Goal: Task Accomplishment & Management: Complete application form

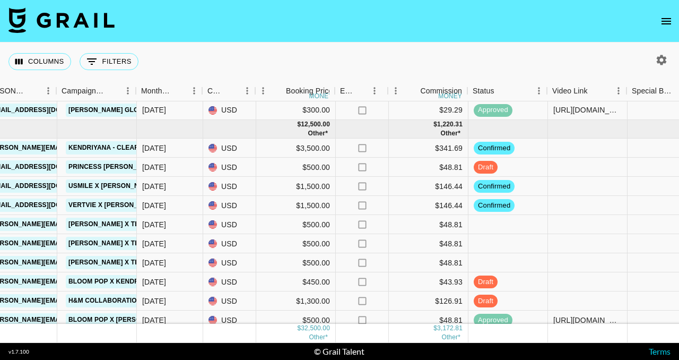
scroll to position [394, 449]
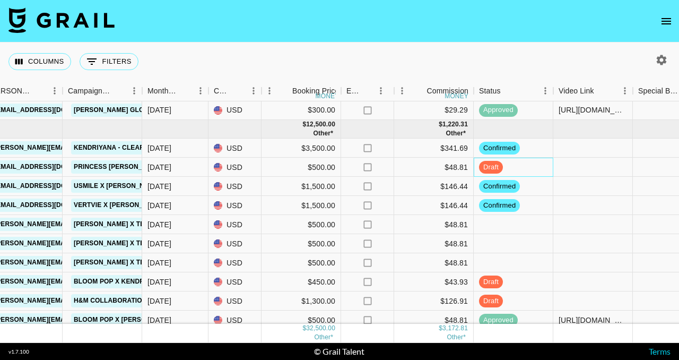
click at [512, 168] on div "draft" at bounding box center [514, 167] width 80 height 19
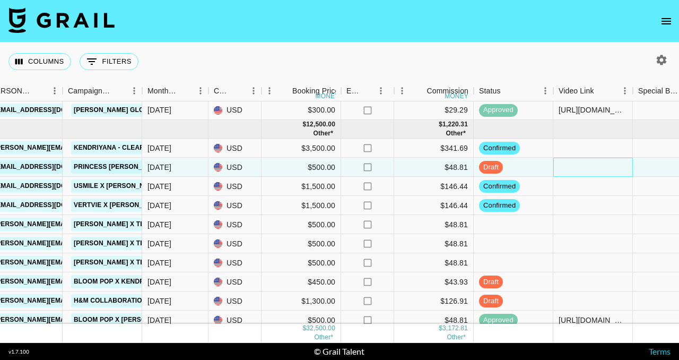
click at [572, 168] on div at bounding box center [593, 167] width 80 height 19
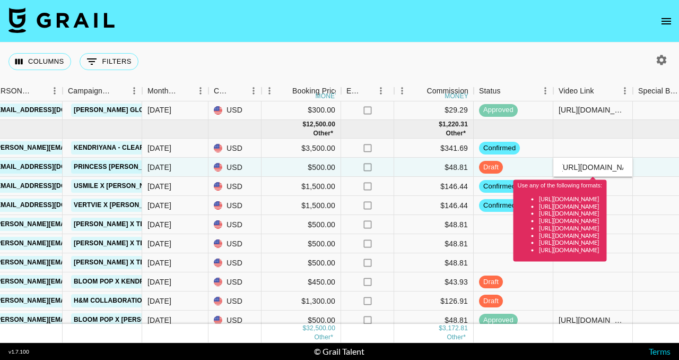
scroll to position [0, 0]
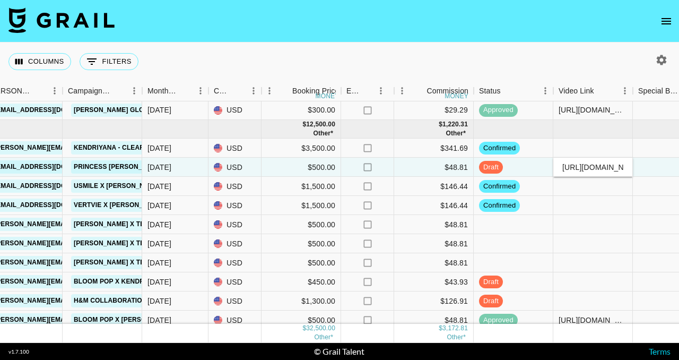
type input "[URL][DOMAIN_NAME]"
click at [616, 153] on div at bounding box center [593, 147] width 80 height 19
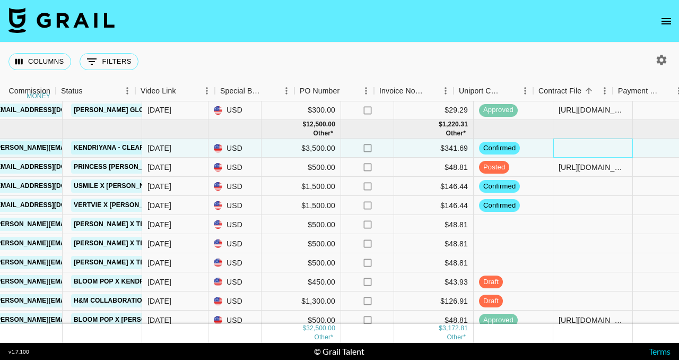
scroll to position [394, 1090]
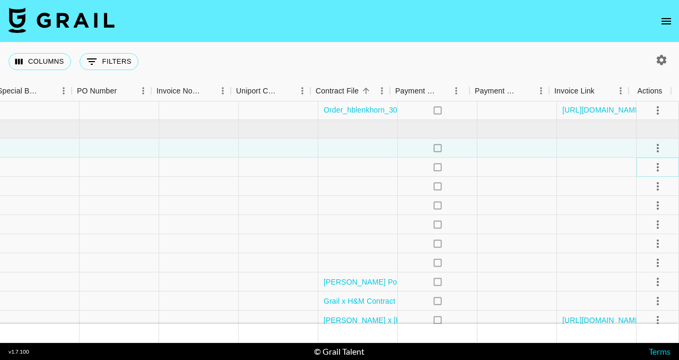
click at [654, 164] on icon "select merge strategy" at bounding box center [657, 167] width 13 height 13
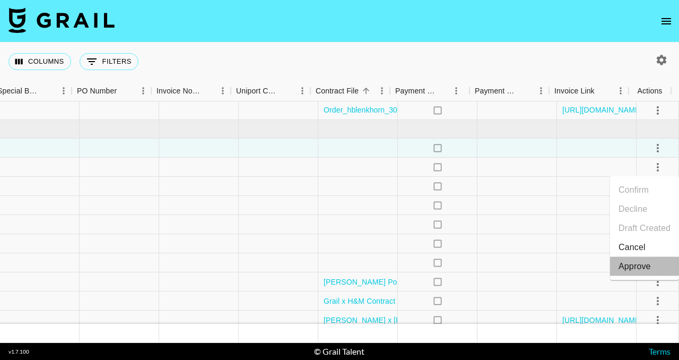
click at [630, 261] on div "Approve" at bounding box center [634, 266] width 32 height 13
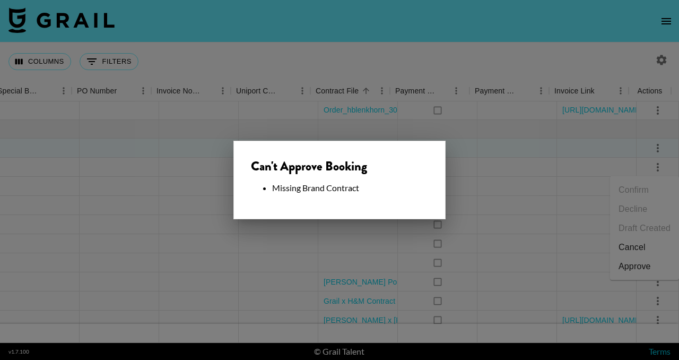
click at [513, 190] on div at bounding box center [339, 180] width 679 height 360
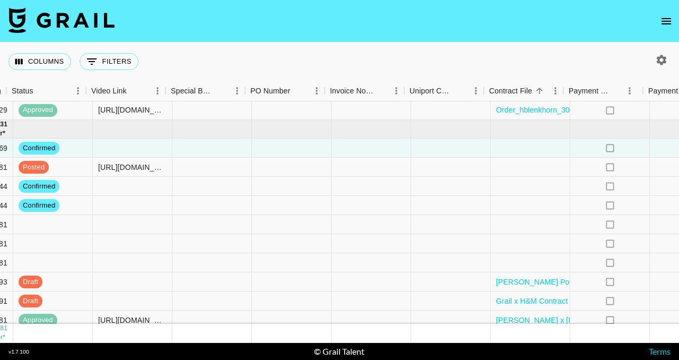
scroll to position [394, 904]
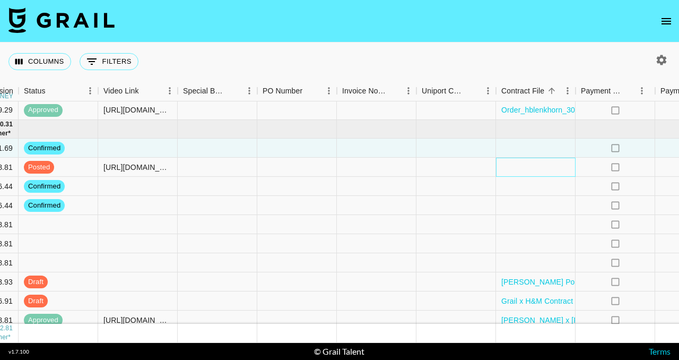
click at [532, 169] on div at bounding box center [536, 167] width 80 height 19
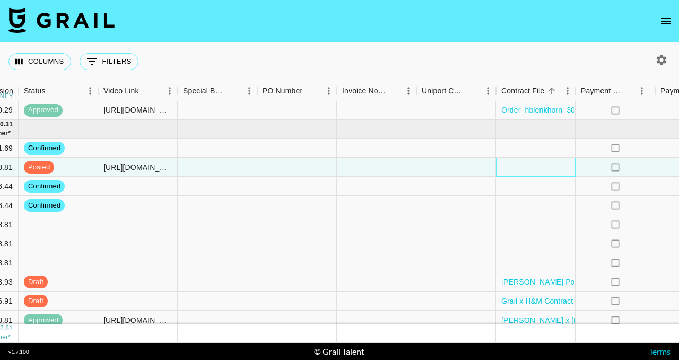
click at [532, 169] on div at bounding box center [536, 167] width 80 height 19
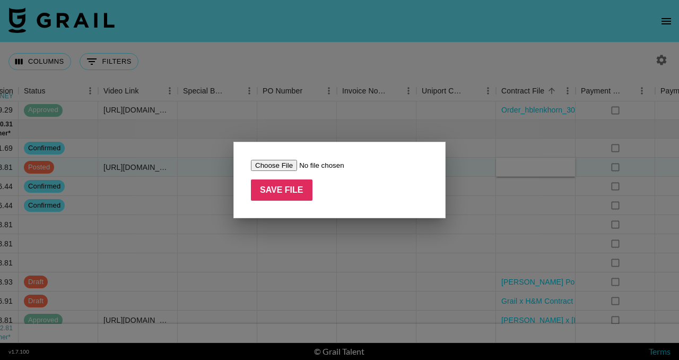
type input "C:\fakepath\Julia_Gratton_juliagratton_-_TikTok_Video__IG_Reels_Repost_Contract…"
click at [296, 188] on input "Save File" at bounding box center [282, 189] width 62 height 21
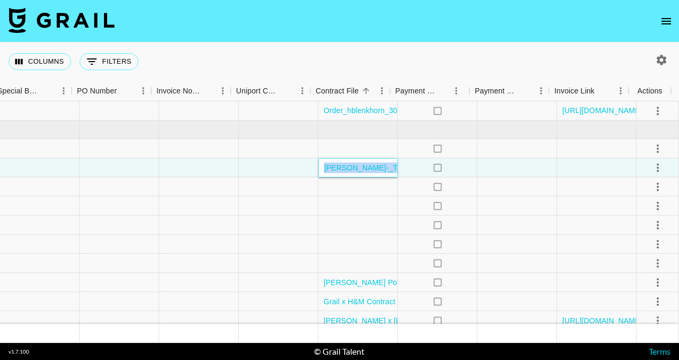
scroll to position [394, 1090]
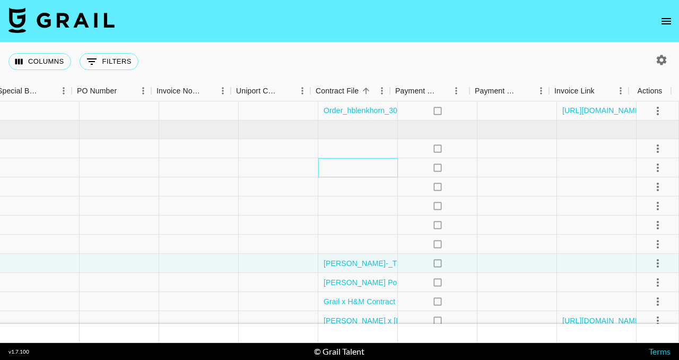
click at [345, 171] on div at bounding box center [358, 167] width 80 height 19
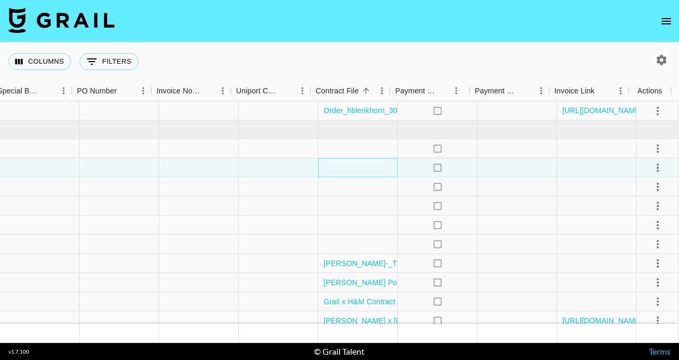
click at [345, 171] on div at bounding box center [358, 167] width 80 height 19
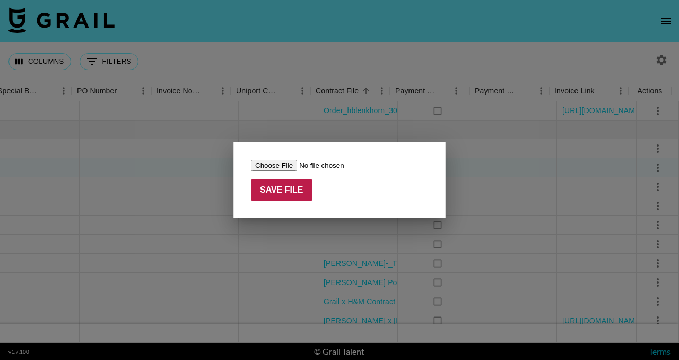
type input "C:\fakepath\Julia_Gratton_juliagratton_-_TikTok_Video__IG_Reels_Repost_Contract…"
click at [302, 189] on input "Save File" at bounding box center [282, 189] width 62 height 21
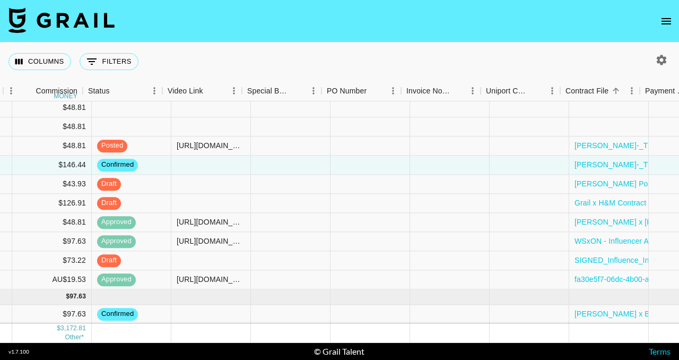
scroll to position [499, 861]
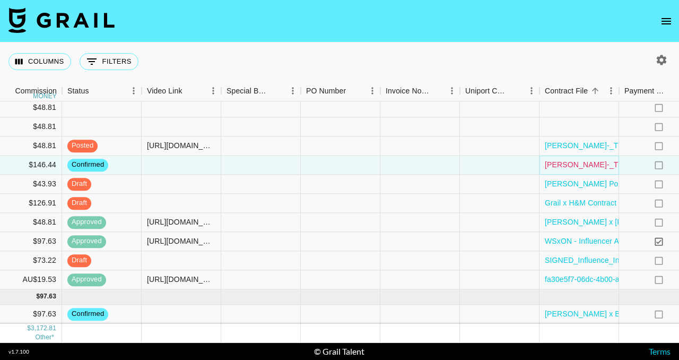
click at [563, 160] on link "[PERSON_NAME]-_TikTok_Video__IG_Reels_Repost_Contract_3 (2).pdf" at bounding box center [669, 165] width 248 height 11
click at [546, 165] on div "[PERSON_NAME]-_TikTok_Video__IG_Reels_Repost_Contract_3 (2).pdf" at bounding box center [579, 164] width 80 height 19
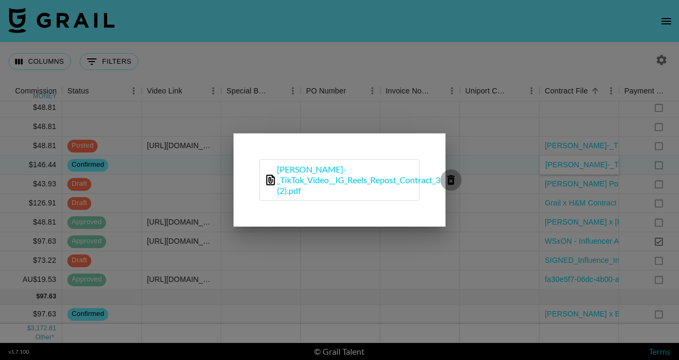
click at [455, 180] on icon "delete file" at bounding box center [450, 180] width 7 height 10
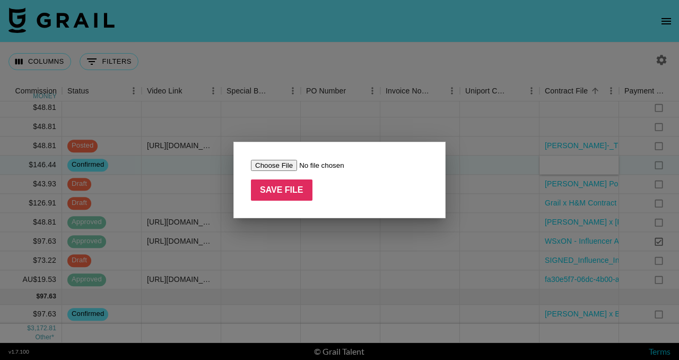
click at [492, 124] on div at bounding box center [339, 180] width 679 height 360
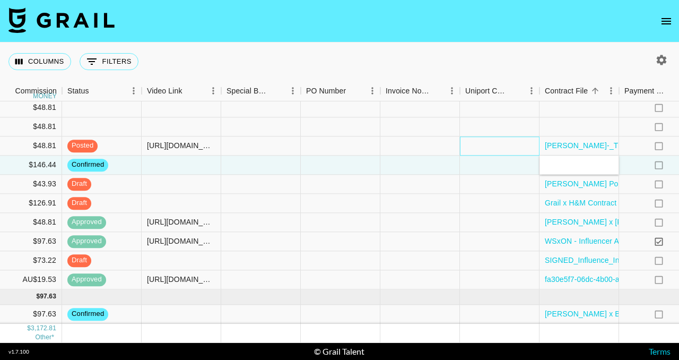
click at [503, 137] on div at bounding box center [500, 145] width 80 height 19
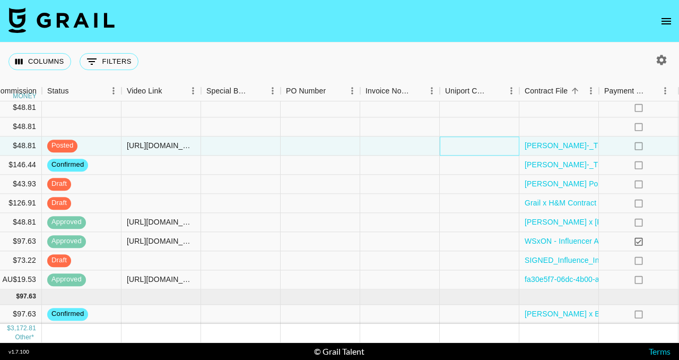
scroll to position [499, 1090]
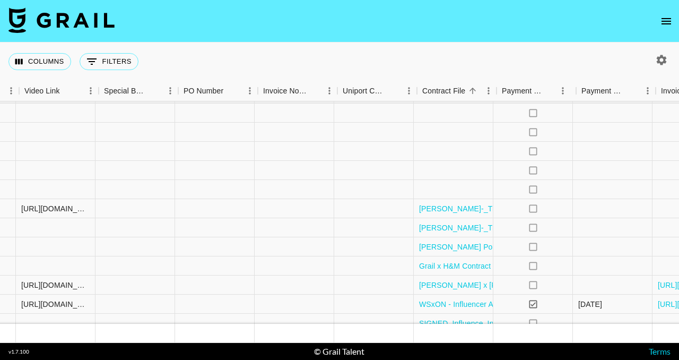
scroll to position [444, 988]
click at [452, 226] on link "[PERSON_NAME]-_TikTok_Video__IG_Reels_Repost_Contract_3 (2).pdf" at bounding box center [541, 227] width 248 height 11
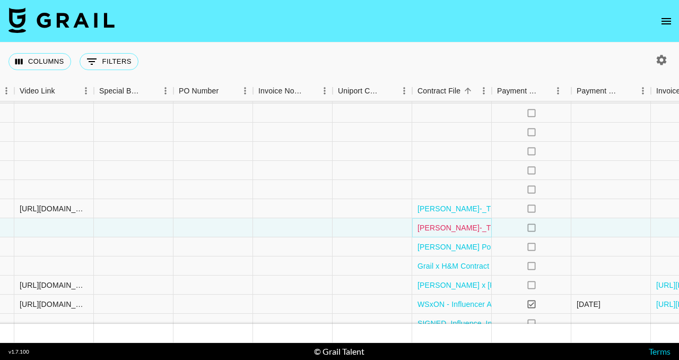
click at [490, 222] on link "[PERSON_NAME]-_TikTok_Video__IG_Reels_Repost_Contract_3 (2).pdf" at bounding box center [541, 227] width 248 height 11
click at [414, 232] on div "[PERSON_NAME]-_TikTok_Video__IG_Reels_Repost_Contract_3 (2).pdf" at bounding box center [452, 227] width 80 height 19
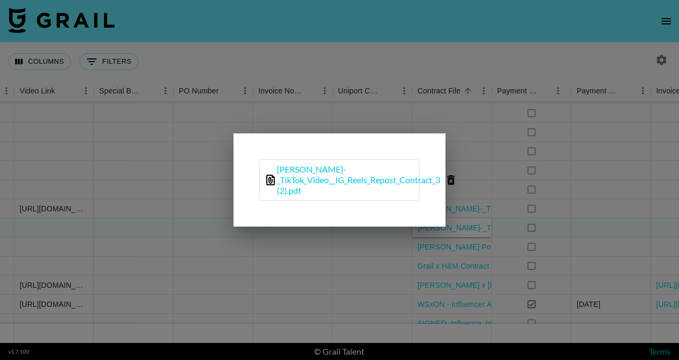
click at [414, 232] on div at bounding box center [339, 180] width 679 height 360
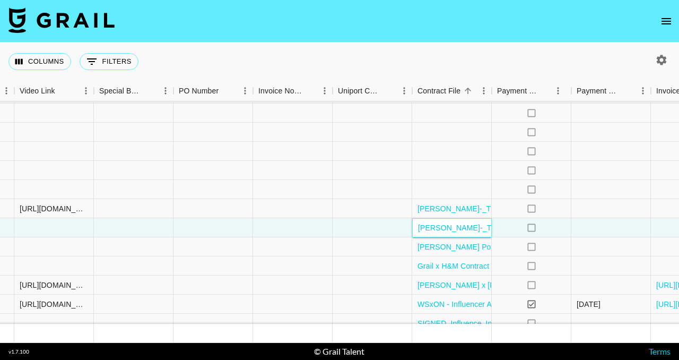
click at [414, 232] on div "[PERSON_NAME]-_TikTok_Video__IG_Reels_Repost_Contract_3 (2).pdf" at bounding box center [542, 227] width 258 height 11
click at [415, 232] on div "[PERSON_NAME]-_TikTok_Video__IG_Reels_Repost_Contract_3 (2).pdf" at bounding box center [542, 227] width 258 height 11
click at [412, 233] on div "[PERSON_NAME]-_TikTok_Video__IG_Reels_Repost_Contract_3 (2).pdf" at bounding box center [452, 227] width 80 height 19
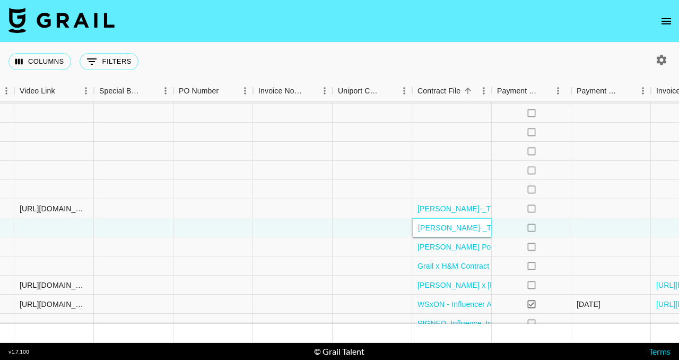
click at [412, 233] on div "[PERSON_NAME]-_TikTok_Video__IG_Reels_Repost_Contract_3 (2).pdf" at bounding box center [452, 227] width 80 height 19
click at [414, 233] on div "[PERSON_NAME]-_TikTok_Video__IG_Reels_Repost_Contract_3 (2).pdf" at bounding box center [452, 227] width 80 height 19
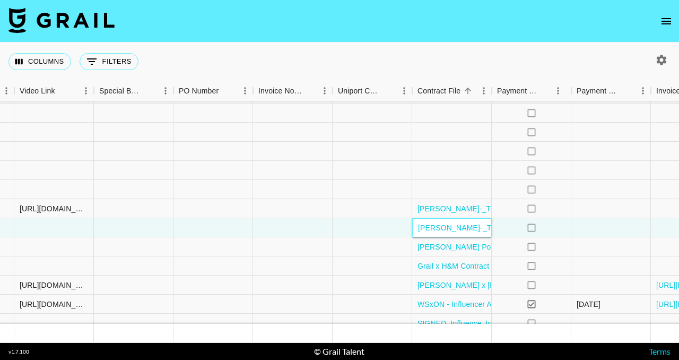
click at [415, 226] on div "[PERSON_NAME]-_TikTok_Video__IG_Reels_Repost_Contract_3 (2).pdf" at bounding box center [542, 227] width 258 height 11
click at [467, 234] on div "[PERSON_NAME]-_TikTok_Video__IG_Reels_Repost_Contract_3 (2).pdf" at bounding box center [452, 227] width 80 height 19
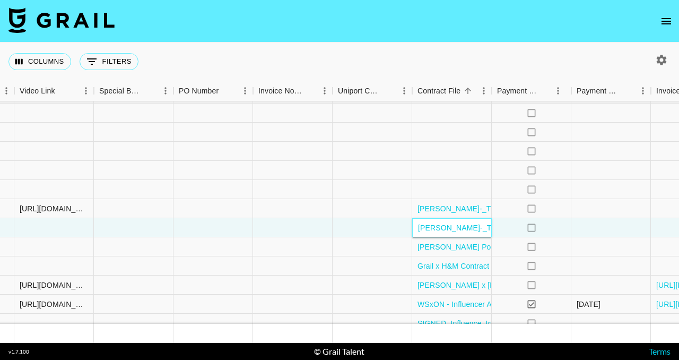
click at [484, 233] on div "[PERSON_NAME]-_TikTok_Video__IG_Reels_Repost_Contract_3 (2).pdf" at bounding box center [452, 227] width 80 height 19
click at [485, 229] on link "[PERSON_NAME]-_TikTok_Video__IG_Reels_Repost_Contract_3 (2).pdf" at bounding box center [542, 227] width 248 height 8
click at [447, 225] on link "[PERSON_NAME]-_TikTok_Video__IG_Reels_Repost_Contract_3 (2).pdf" at bounding box center [542, 227] width 248 height 8
click at [0, 0] on section "Columns 0 Filters + Booking Month Due Airtable ID Talent Manager Client [PERSON…" at bounding box center [339, 180] width 679 height 360
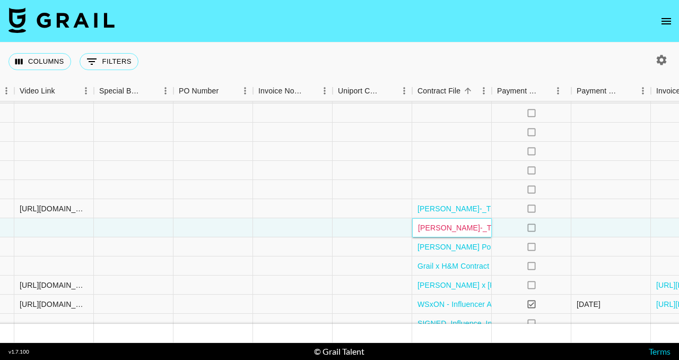
click at [445, 234] on div "[PERSON_NAME]-_TikTok_Video__IG_Reels_Repost_Contract_3 (2).pdf" at bounding box center [452, 227] width 80 height 19
click at [484, 238] on div "[PERSON_NAME] Pop TT [DATE].docx.pdf" at bounding box center [452, 246] width 80 height 19
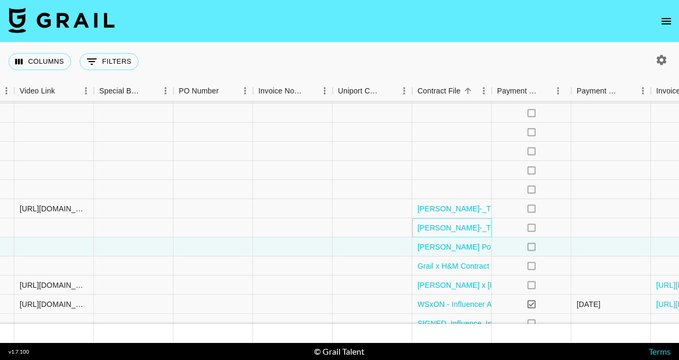
click at [489, 235] on div "[PERSON_NAME]-_TikTok_Video__IG_Reels_Repost_Contract_3 (2).pdf" at bounding box center [452, 227] width 80 height 19
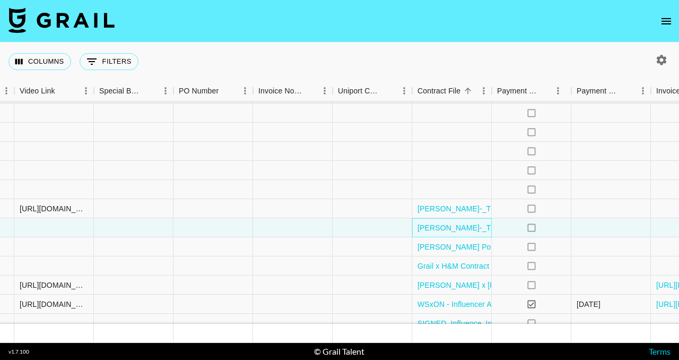
click at [489, 235] on div "[PERSON_NAME]-_TikTok_Video__IG_Reels_Repost_Contract_3 (2).pdf" at bounding box center [452, 227] width 80 height 19
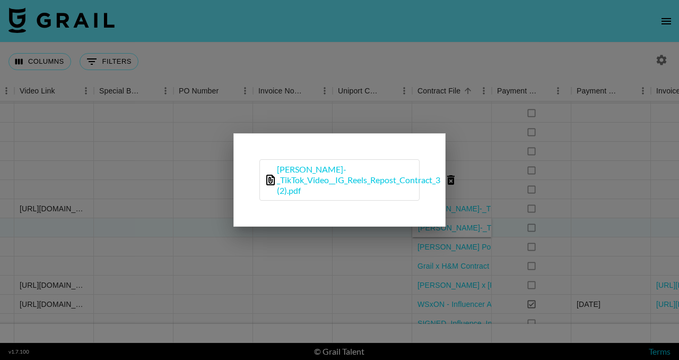
click at [452, 178] on icon "delete file" at bounding box center [450, 180] width 7 height 10
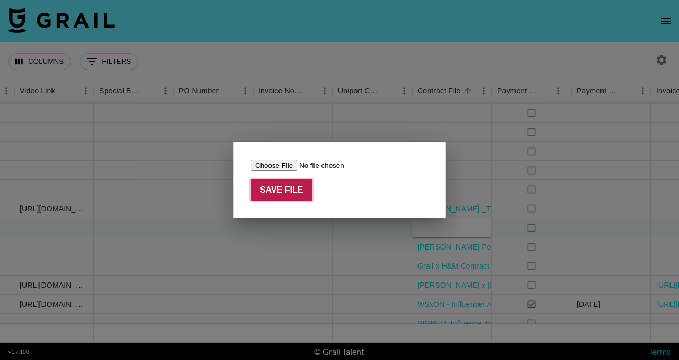
click at [276, 189] on input "Save File" at bounding box center [282, 189] width 62 height 21
click at [495, 129] on div at bounding box center [339, 180] width 679 height 360
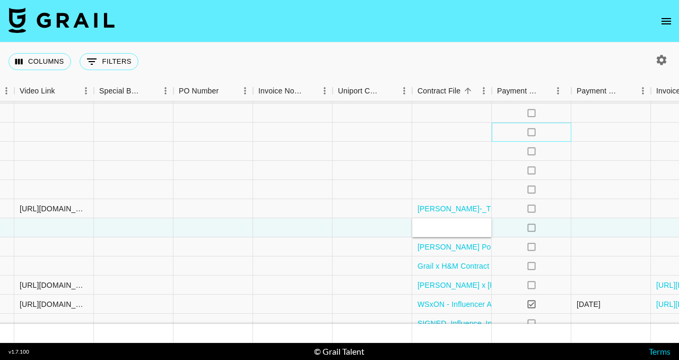
click at [495, 129] on div "no" at bounding box center [532, 132] width 80 height 19
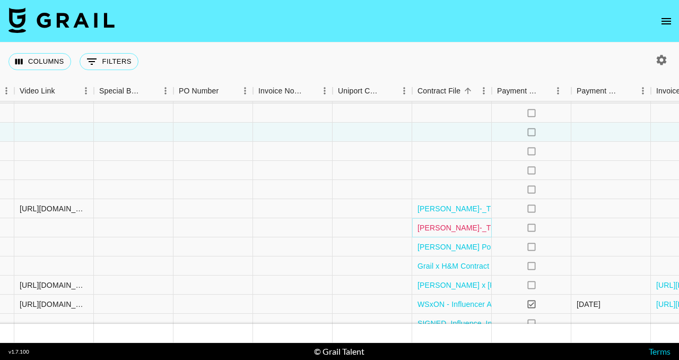
click at [490, 231] on link "[PERSON_NAME]-_TikTok_Video__IG_Reels_Repost_Contract_3 (2).pdf" at bounding box center [541, 227] width 248 height 11
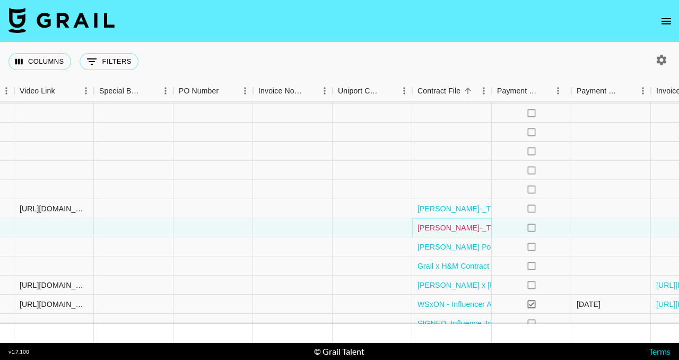
click at [462, 232] on link "[PERSON_NAME]-_TikTok_Video__IG_Reels_Repost_Contract_3 (2).pdf" at bounding box center [541, 227] width 248 height 11
click at [489, 234] on div "[PERSON_NAME]-_TikTok_Video__IG_Reels_Repost_Contract_3 (2).pdf" at bounding box center [452, 227] width 80 height 19
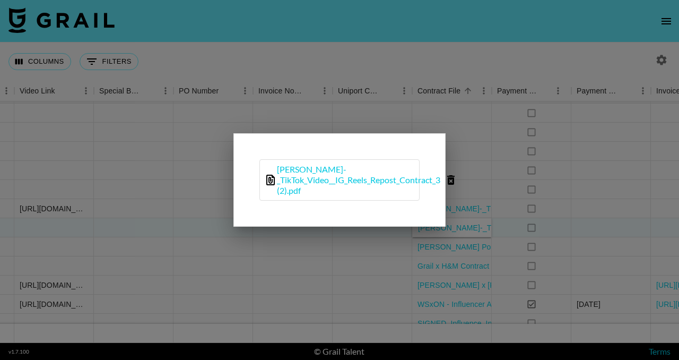
click at [455, 179] on icon "delete file" at bounding box center [450, 180] width 7 height 10
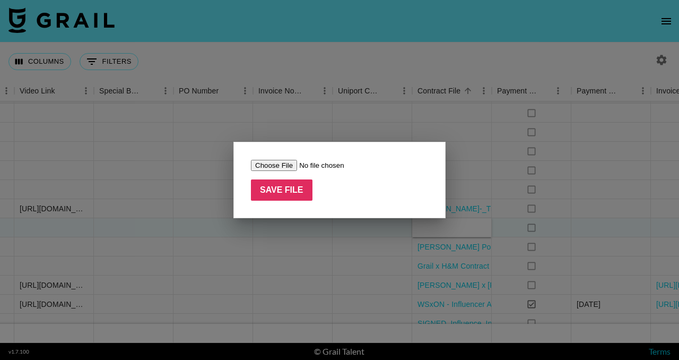
type input "C:\fakepath\Talent Cooperation Agreement with @rebecca_sue_watson (1).pdf"
click at [295, 193] on input "Save File" at bounding box center [282, 189] width 62 height 21
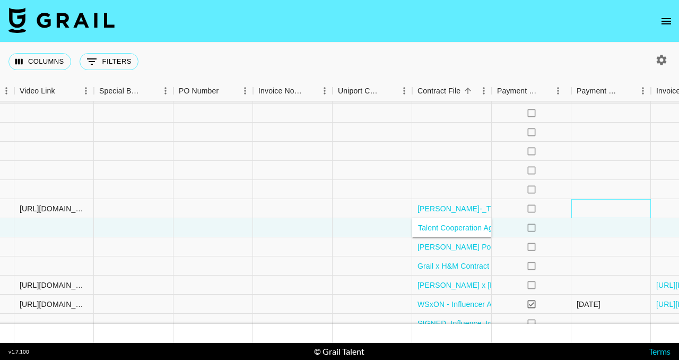
click at [585, 208] on div at bounding box center [611, 208] width 80 height 19
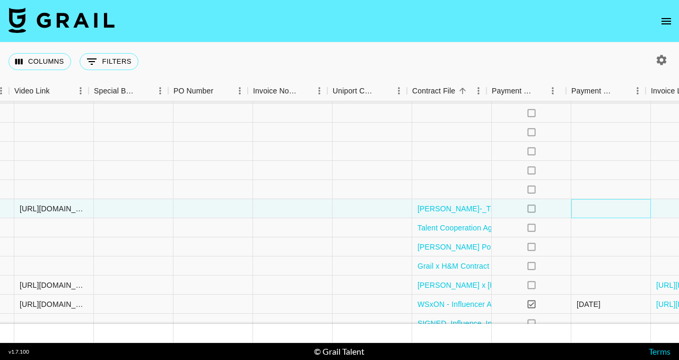
scroll to position [444, 1090]
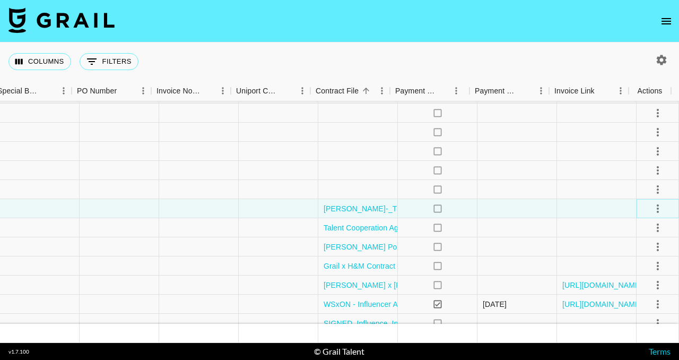
click at [651, 209] on icon "select merge strategy" at bounding box center [657, 208] width 13 height 13
click at [640, 305] on div "Approve" at bounding box center [634, 307] width 32 height 13
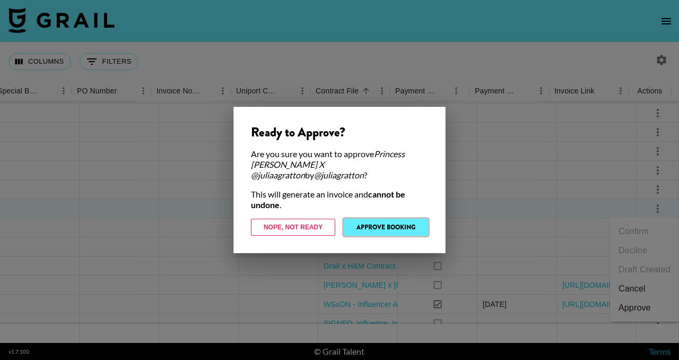
click at [409, 229] on button "Approve Booking" at bounding box center [386, 227] width 84 height 17
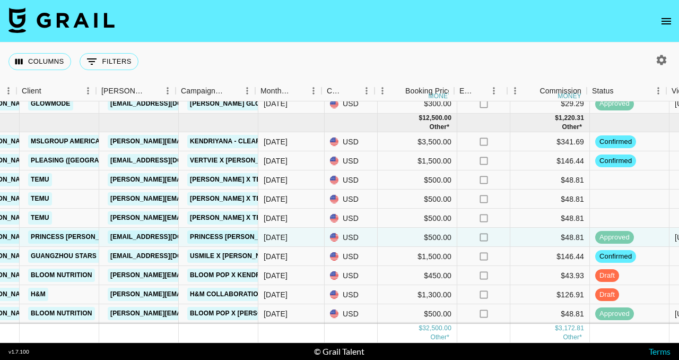
scroll to position [416, 330]
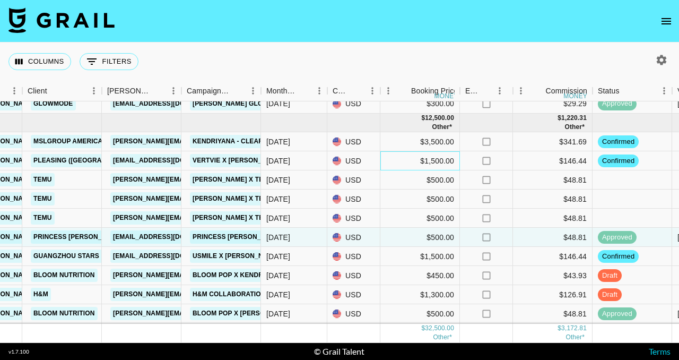
click at [442, 162] on div "$1,500.00" at bounding box center [420, 160] width 80 height 19
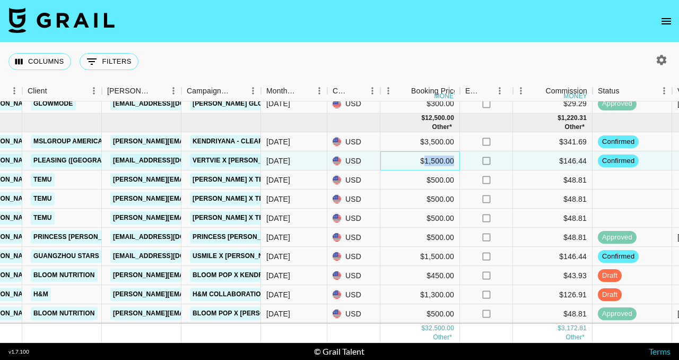
click at [442, 162] on div "$1,500.00" at bounding box center [420, 160] width 80 height 19
drag, startPoint x: 410, startPoint y: 161, endPoint x: 372, endPoint y: 162, distance: 38.2
click at [371, 162] on div "rec5jMHVs7yRm3Mal [PERSON_NAME] [PERSON_NAME][EMAIL_ADDRESS][PERSON_NAME][DOMAI…" at bounding box center [550, 160] width 1761 height 19
type input "2000"
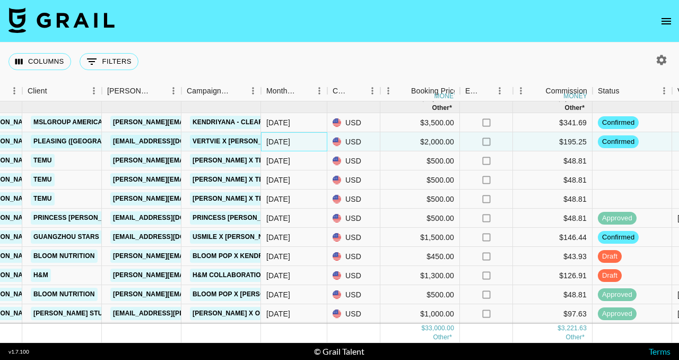
click at [312, 141] on div "[DATE]" at bounding box center [294, 141] width 66 height 19
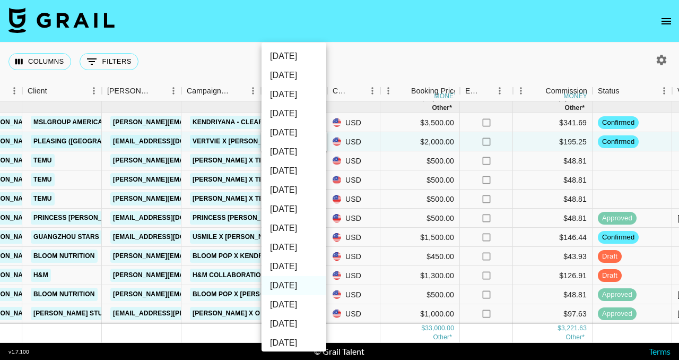
click at [295, 263] on li "[DATE]" at bounding box center [293, 266] width 65 height 19
type input "[DATE]"
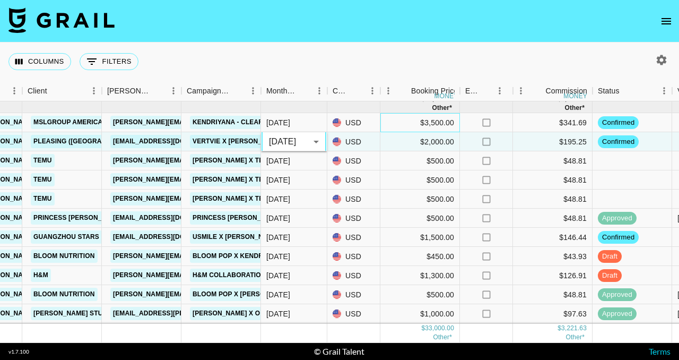
click at [392, 124] on div "$3,500.00" at bounding box center [420, 122] width 80 height 19
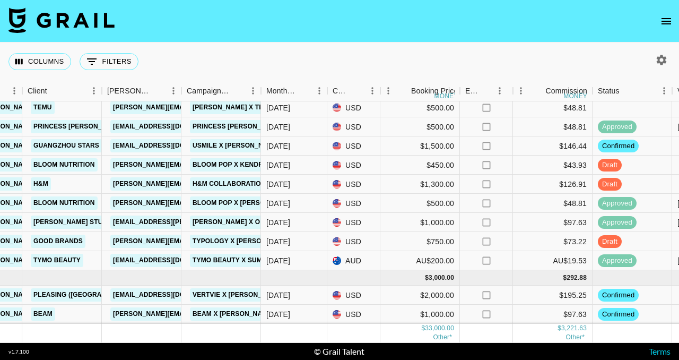
scroll to position [514, 330]
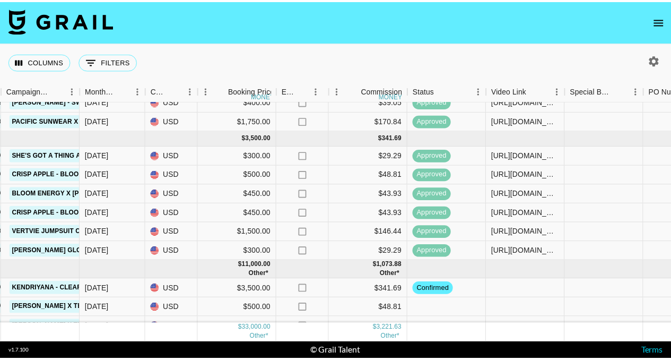
scroll to position [266, 511]
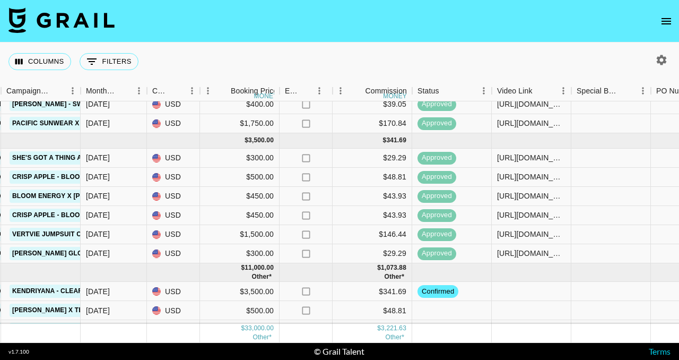
click at [669, 27] on icon "open drawer" at bounding box center [666, 21] width 13 height 13
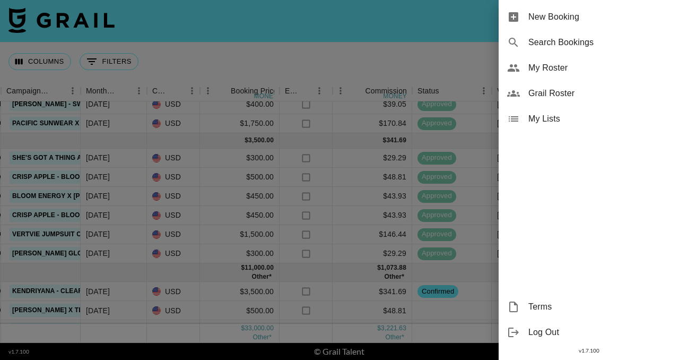
click at [555, 22] on span "New Booking" at bounding box center [599, 17] width 142 height 13
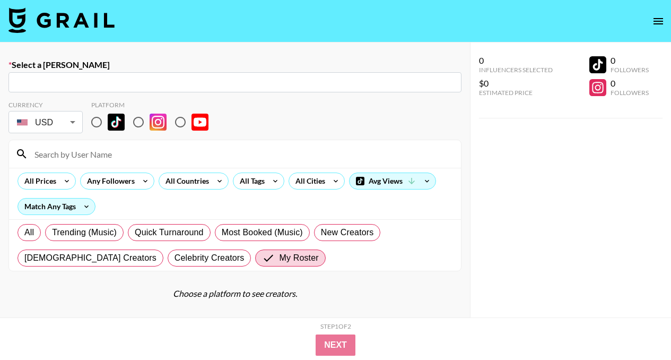
click at [385, 80] on input "text" at bounding box center [235, 82] width 440 height 12
paste input "nfluencers@shopfluence.app"
click at [385, 80] on input "text" at bounding box center [235, 82] width 440 height 12
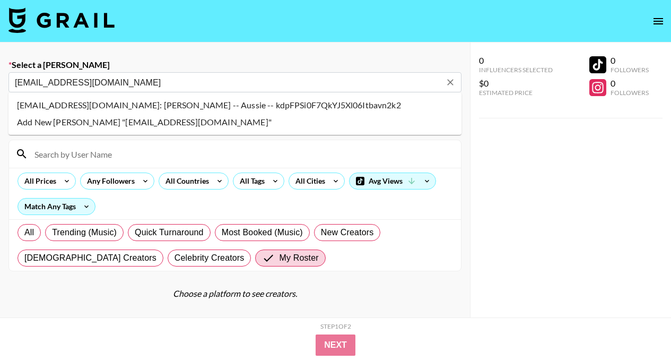
click at [380, 101] on li "influencers@shopfluence.app: Steffi French -- Aussie -- kdpFPSi0F7QkYJ5Xl06Itba…" at bounding box center [234, 105] width 453 height 17
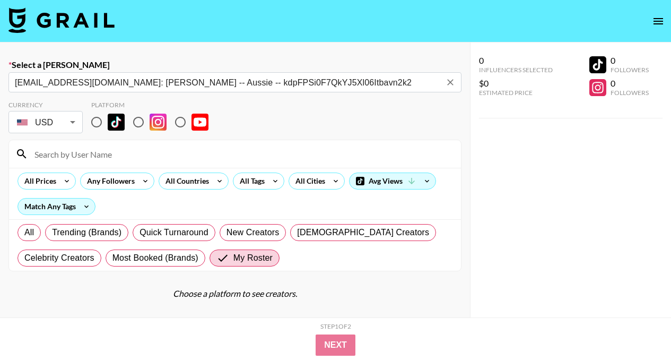
type input "influencers@shopfluence.app: Steffi French -- Aussie -- kdpFPSi0F7QkYJ5Xl06Itba…"
click at [139, 120] on input "radio" at bounding box center [138, 122] width 22 height 22
radio input "true"
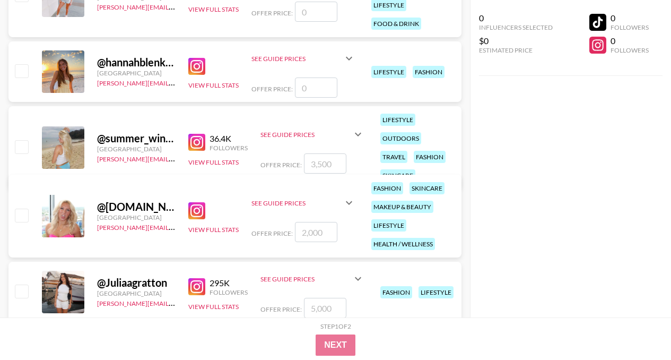
scroll to position [636, 0]
click at [24, 214] on input "checkbox" at bounding box center [21, 214] width 13 height 13
checkbox input "true"
type input "2000"
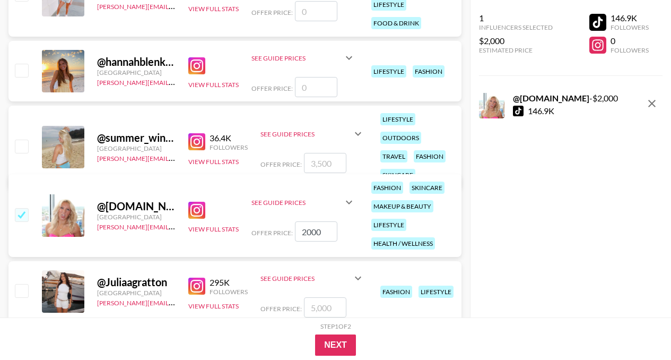
click at [307, 232] on input "2000" at bounding box center [316, 231] width 42 height 20
checkbox input "false"
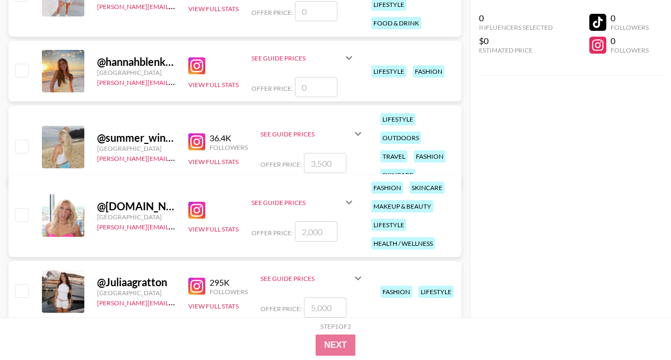
checkbox input "true"
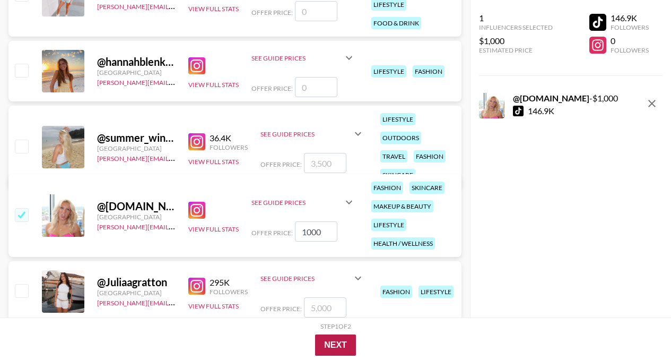
type input "1000"
click at [327, 345] on button "Next" at bounding box center [335, 344] width 41 height 21
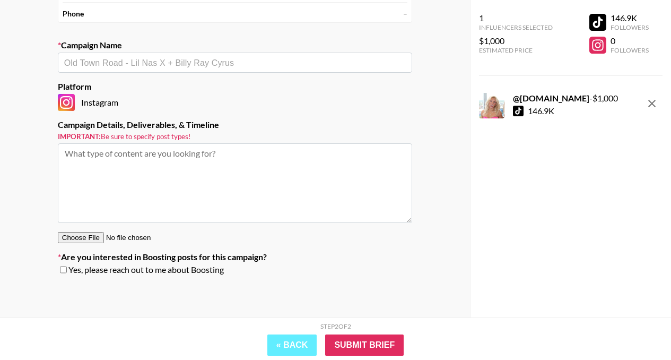
click at [301, 66] on input "text" at bounding box center [235, 63] width 342 height 12
click at [299, 85] on li "Aussie Curls Campaign x Isabel Sepanic" at bounding box center [235, 85] width 354 height 17
type input "Aussie Curls Campaign x Isabel Sepanic"
type textarea "Instagram --"
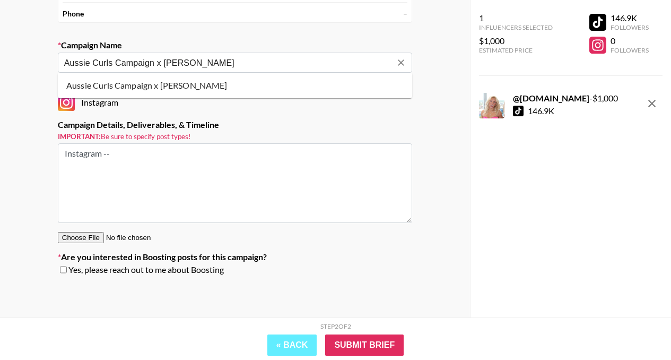
drag, startPoint x: 249, startPoint y: 62, endPoint x: 164, endPoint y: 63, distance: 84.3
click at [164, 63] on input "Aussie Curls Campaign x Isabel Sepanic" at bounding box center [227, 63] width 327 height 12
click at [185, 82] on li "Add New Campaign: "Aussie Curls Campaign x Ella Best"" at bounding box center [235, 85] width 354 height 17
type input "Aussie Curls Campaign x Ella Best"
click at [63, 269] on input "checkbox" at bounding box center [63, 269] width 7 height 7
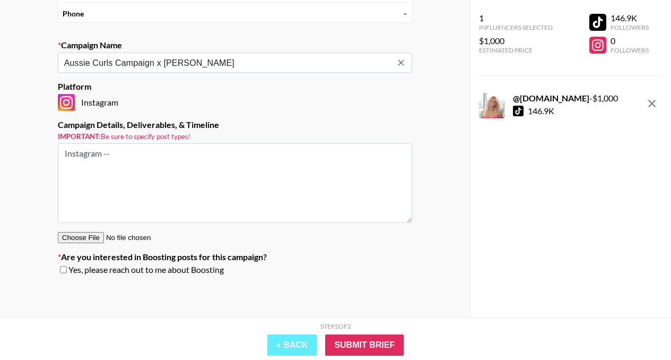
checkbox input "true"
click at [354, 341] on input "Submit Brief" at bounding box center [364, 344] width 78 height 21
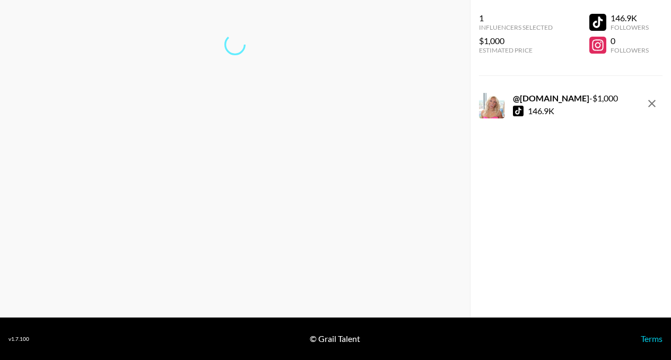
scroll to position [42, 0]
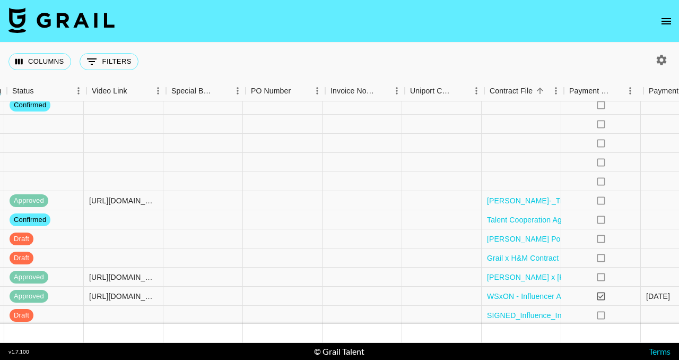
scroll to position [452, 919]
click at [502, 185] on div at bounding box center [521, 181] width 80 height 19
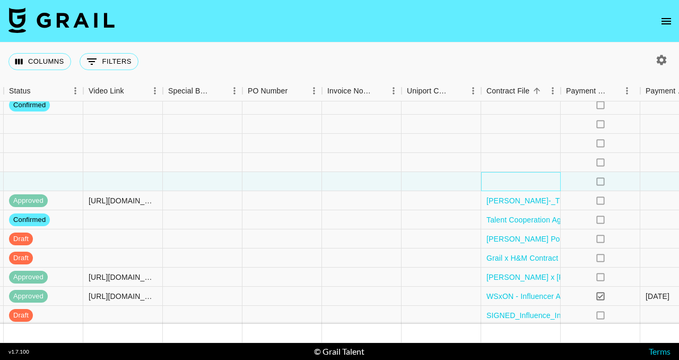
click at [502, 185] on div at bounding box center [521, 181] width 80 height 19
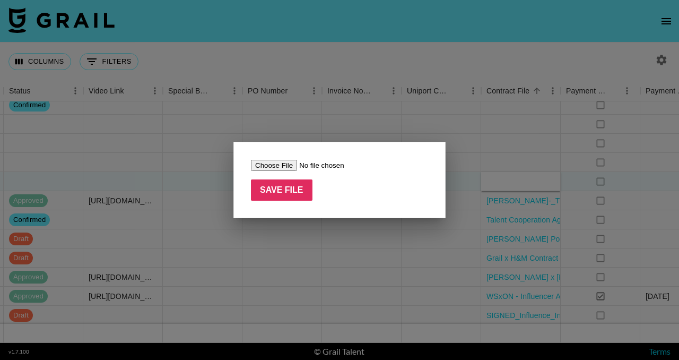
type input "C:\fakepath\Ella Best_ Aussie Contract.docx (1) (1).pdf"
click at [292, 193] on input "Save File" at bounding box center [282, 189] width 62 height 21
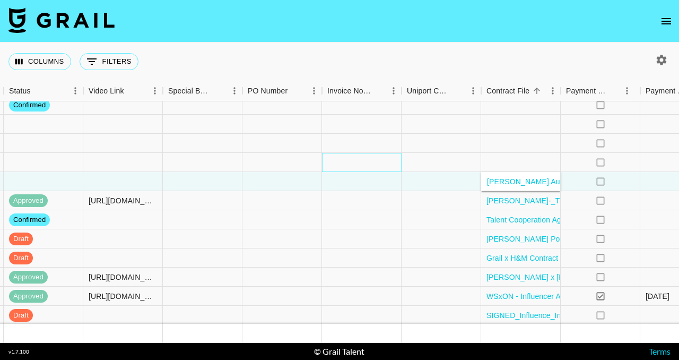
click at [366, 169] on div at bounding box center [362, 162] width 80 height 19
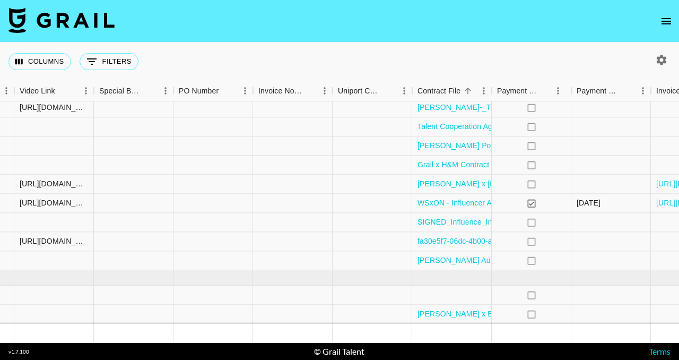
scroll to position [534, 1090]
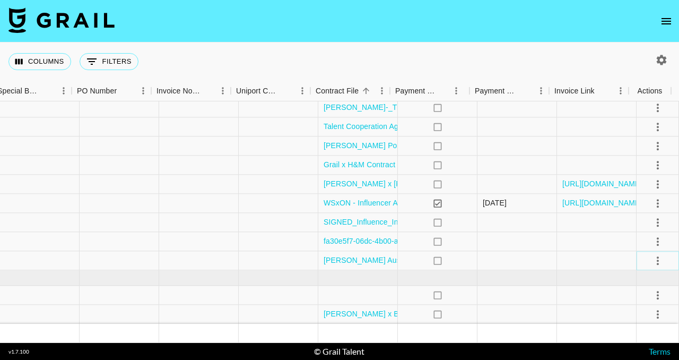
click at [651, 254] on icon "select merge strategy" at bounding box center [657, 260] width 13 height 13
click at [642, 154] on li "Confirm" at bounding box center [644, 153] width 69 height 19
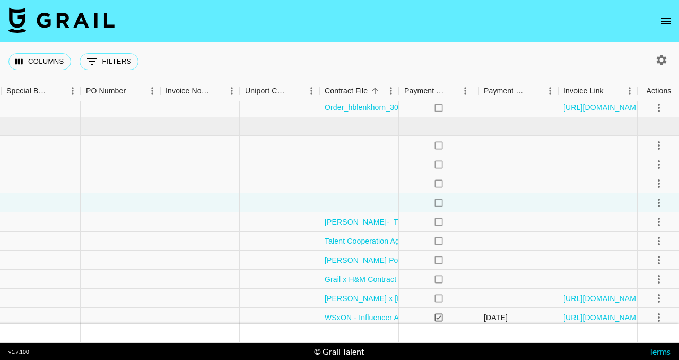
scroll to position [412, 1090]
click at [651, 162] on icon "select merge strategy" at bounding box center [657, 164] width 13 height 13
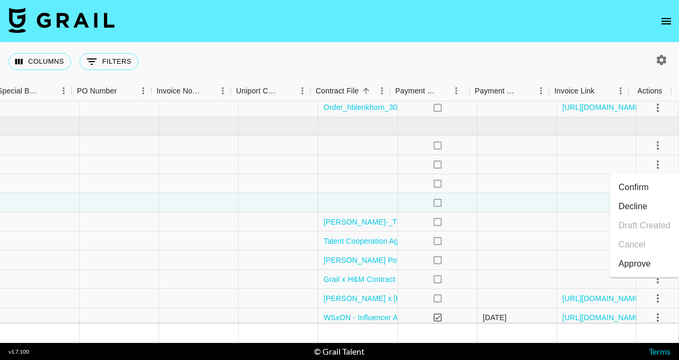
click at [646, 184] on li "Confirm" at bounding box center [644, 187] width 69 height 19
click at [597, 174] on div at bounding box center [597, 183] width 80 height 19
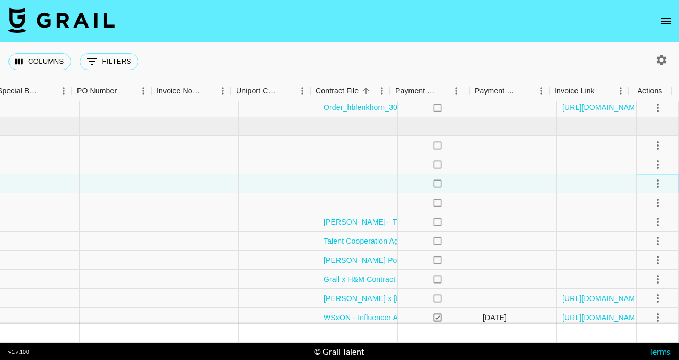
click at [651, 184] on icon "select merge strategy" at bounding box center [657, 183] width 13 height 13
click at [632, 208] on li "Confirm" at bounding box center [644, 206] width 69 height 19
click at [564, 216] on div at bounding box center [597, 221] width 80 height 19
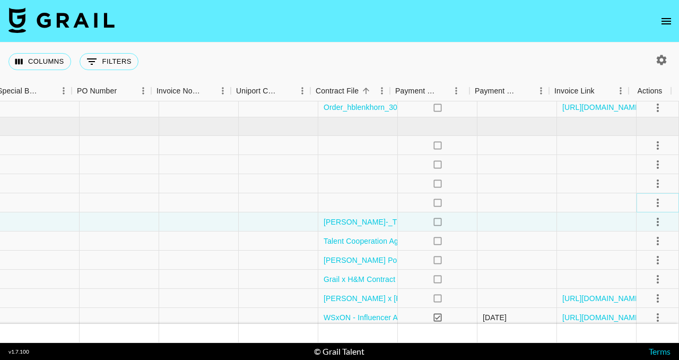
click at [651, 204] on icon "select merge strategy" at bounding box center [657, 202] width 13 height 13
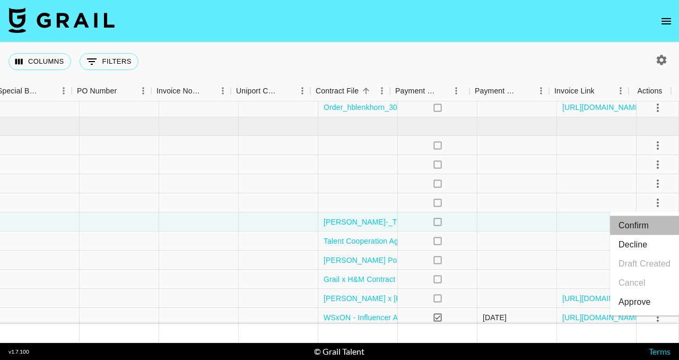
click at [638, 225] on li "Confirm" at bounding box center [644, 225] width 69 height 19
click at [517, 264] on div at bounding box center [517, 259] width 80 height 19
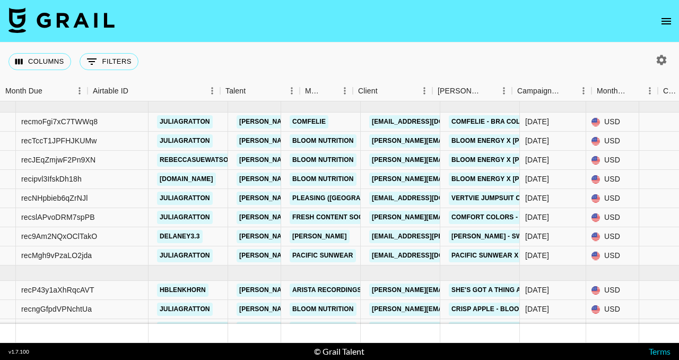
scroll to position [134, 0]
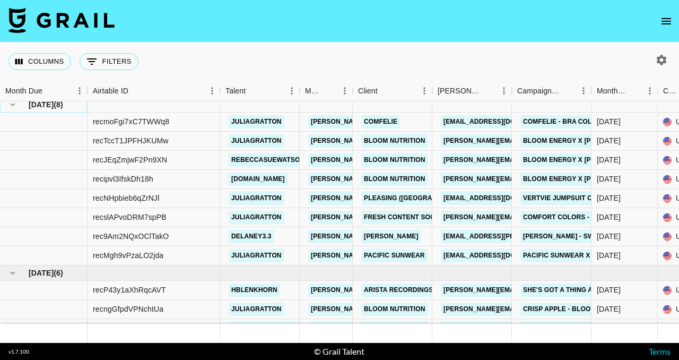
click at [12, 106] on icon "hide children" at bounding box center [13, 105] width 10 height 10
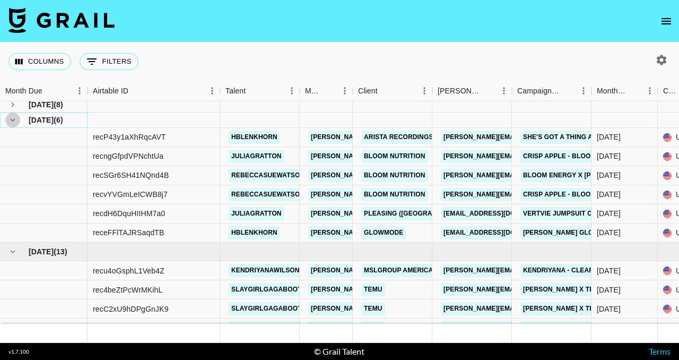
click at [13, 118] on icon "hide children" at bounding box center [13, 120] width 10 height 10
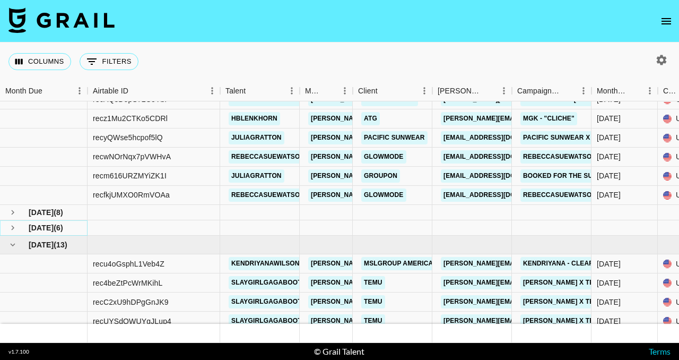
scroll to position [0, 0]
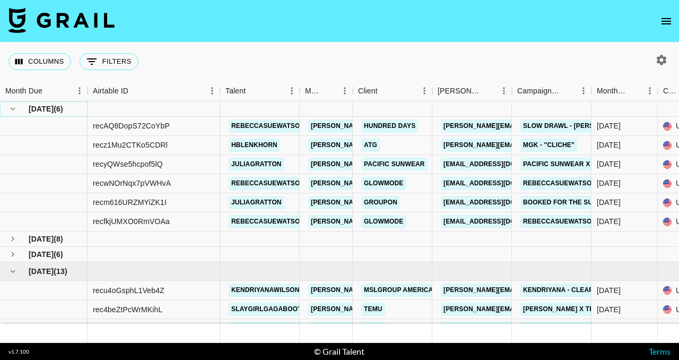
click at [10, 108] on icon "hide children" at bounding box center [13, 109] width 10 height 10
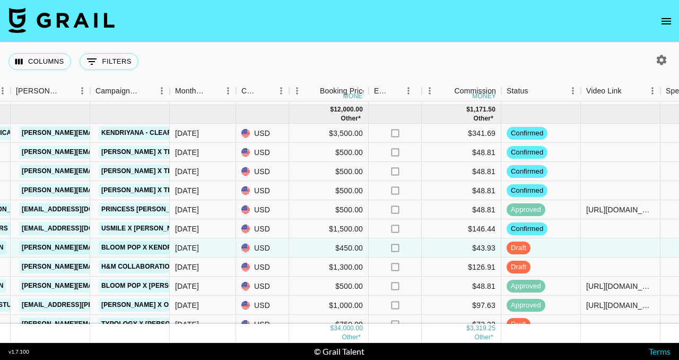
scroll to position [45, 422]
